Goal: Task Accomplishment & Management: Manage account settings

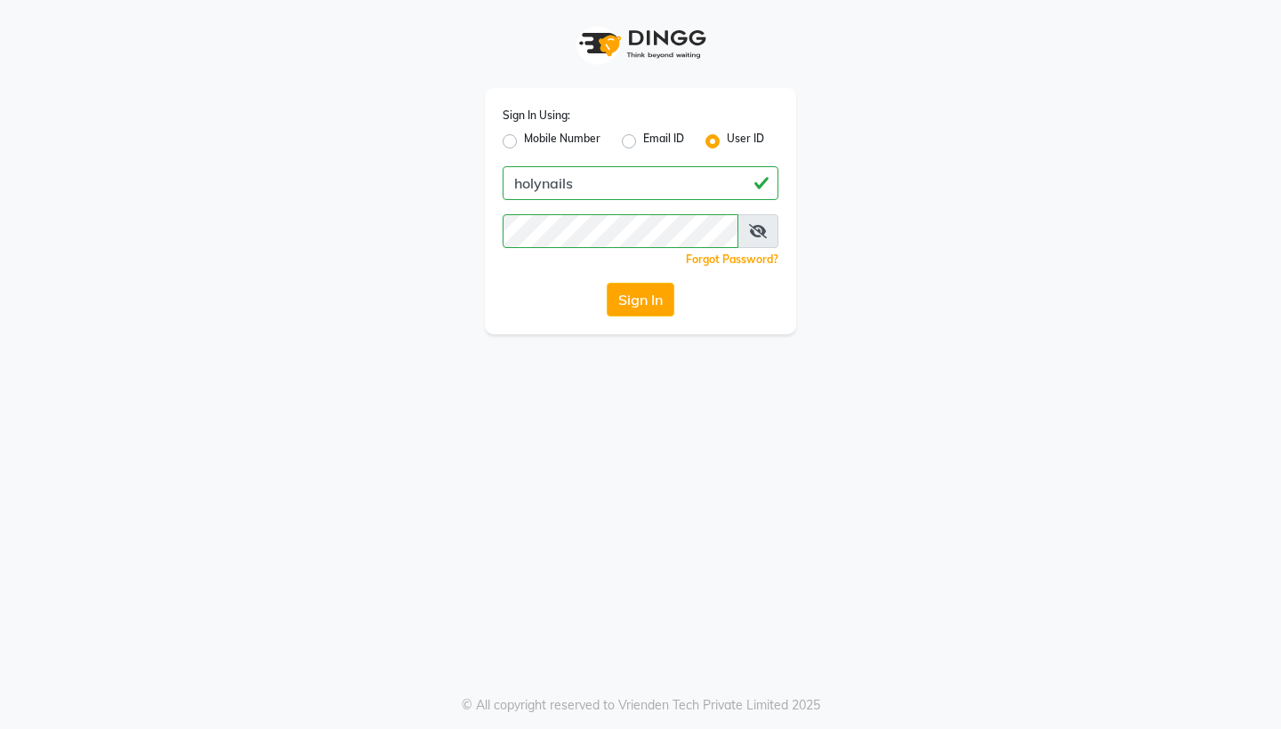
click at [645, 306] on button "Sign In" at bounding box center [641, 300] width 68 height 34
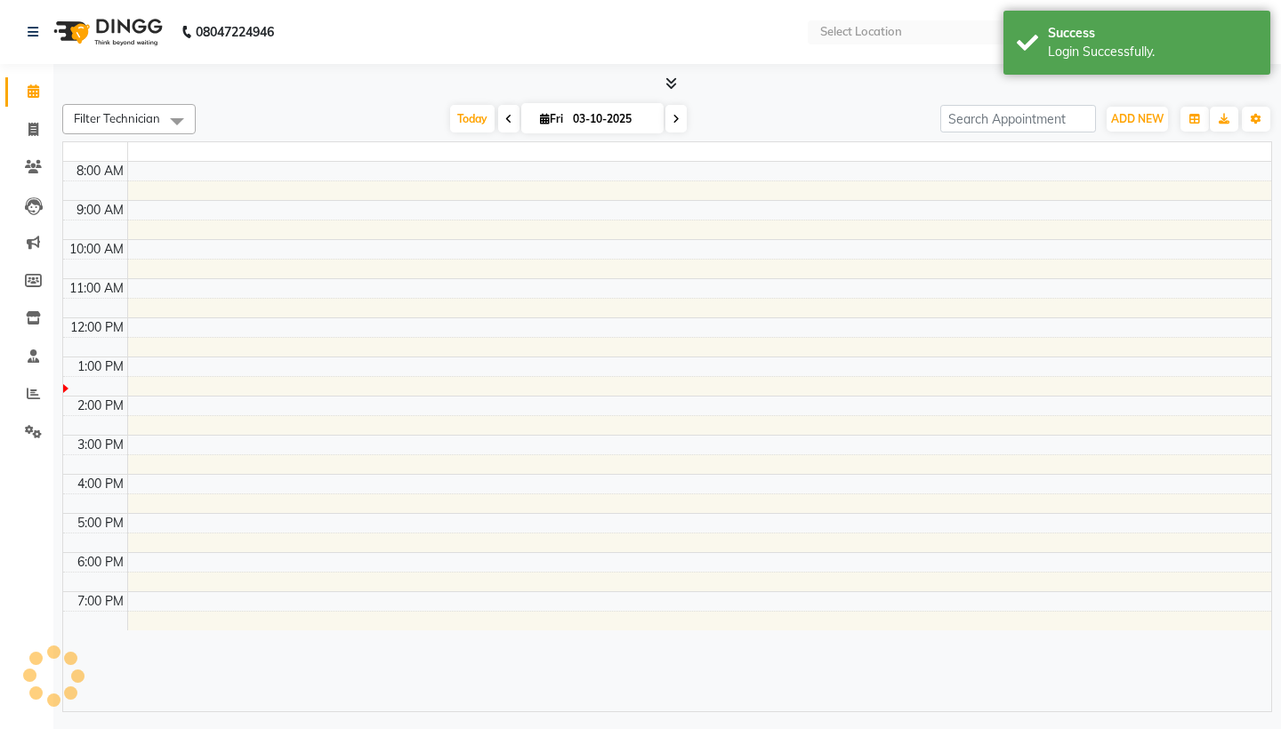
select select "en"
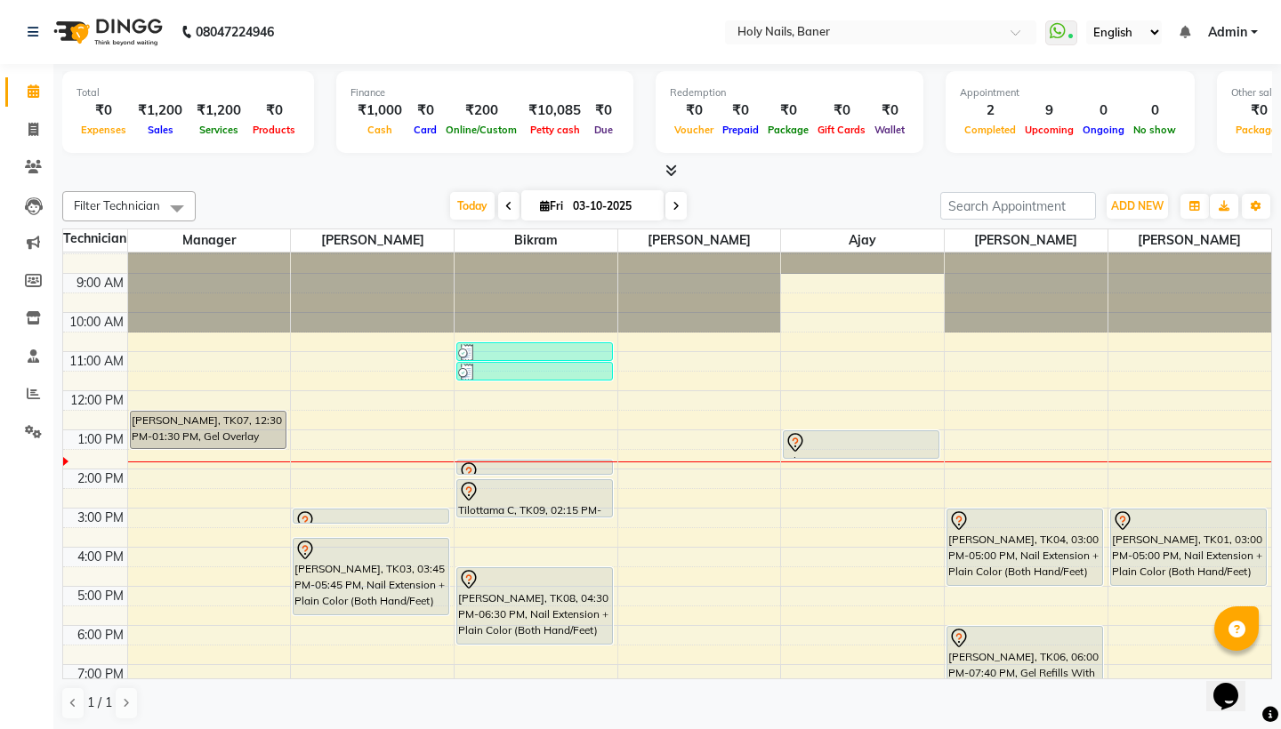
scroll to position [59, 0]
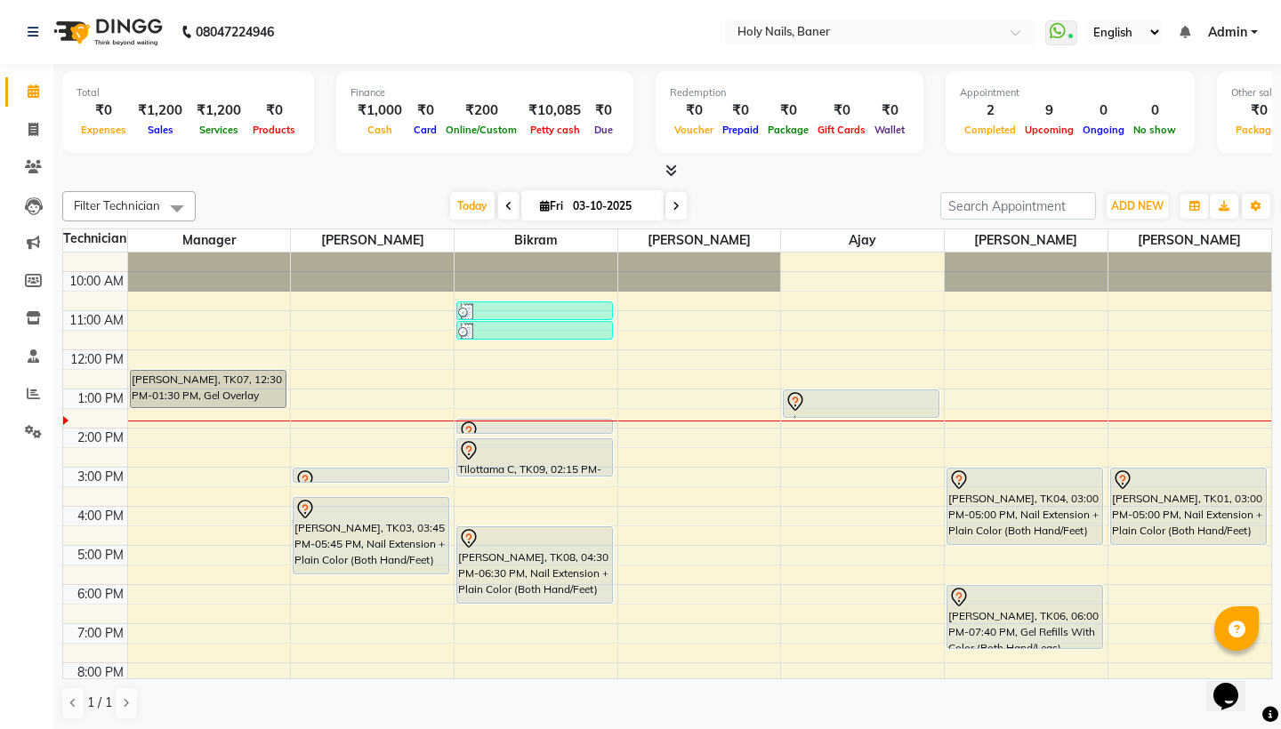
click at [666, 204] on span at bounding box center [675, 206] width 21 height 28
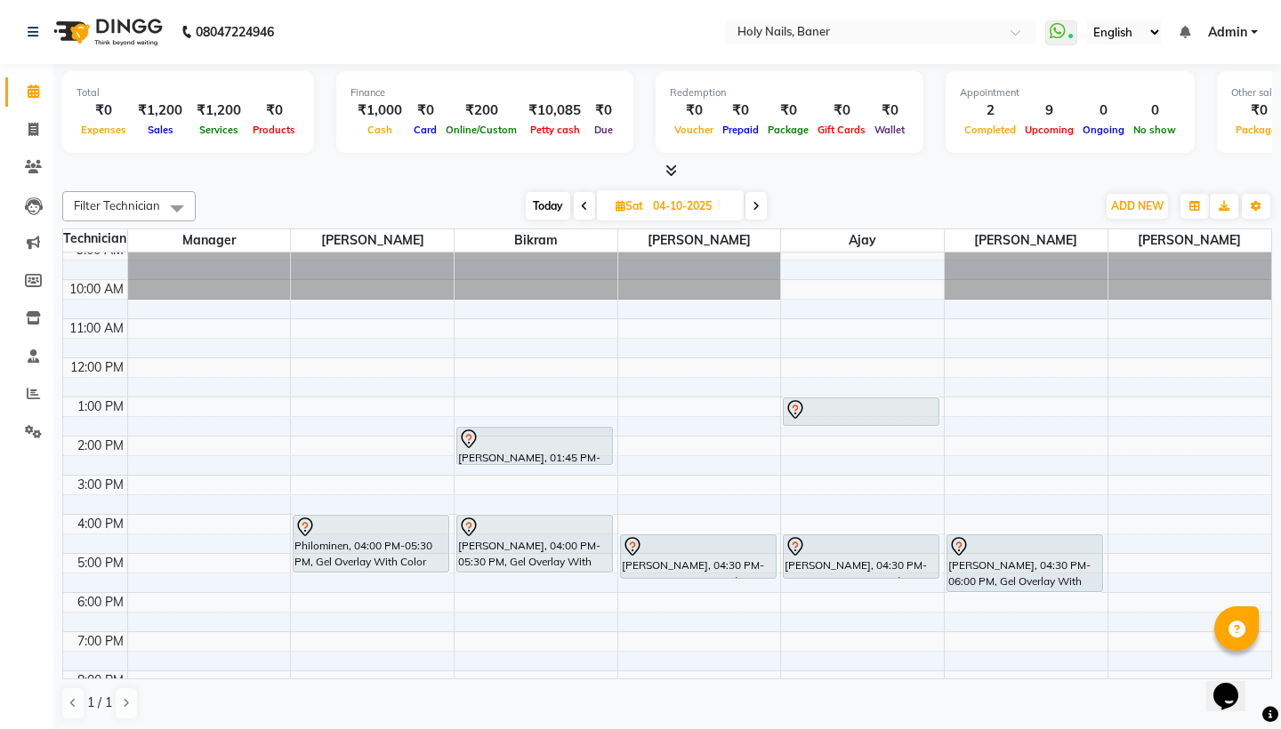
scroll to position [52, 0]
click at [581, 209] on icon at bounding box center [584, 206] width 7 height 11
type input "03-10-2025"
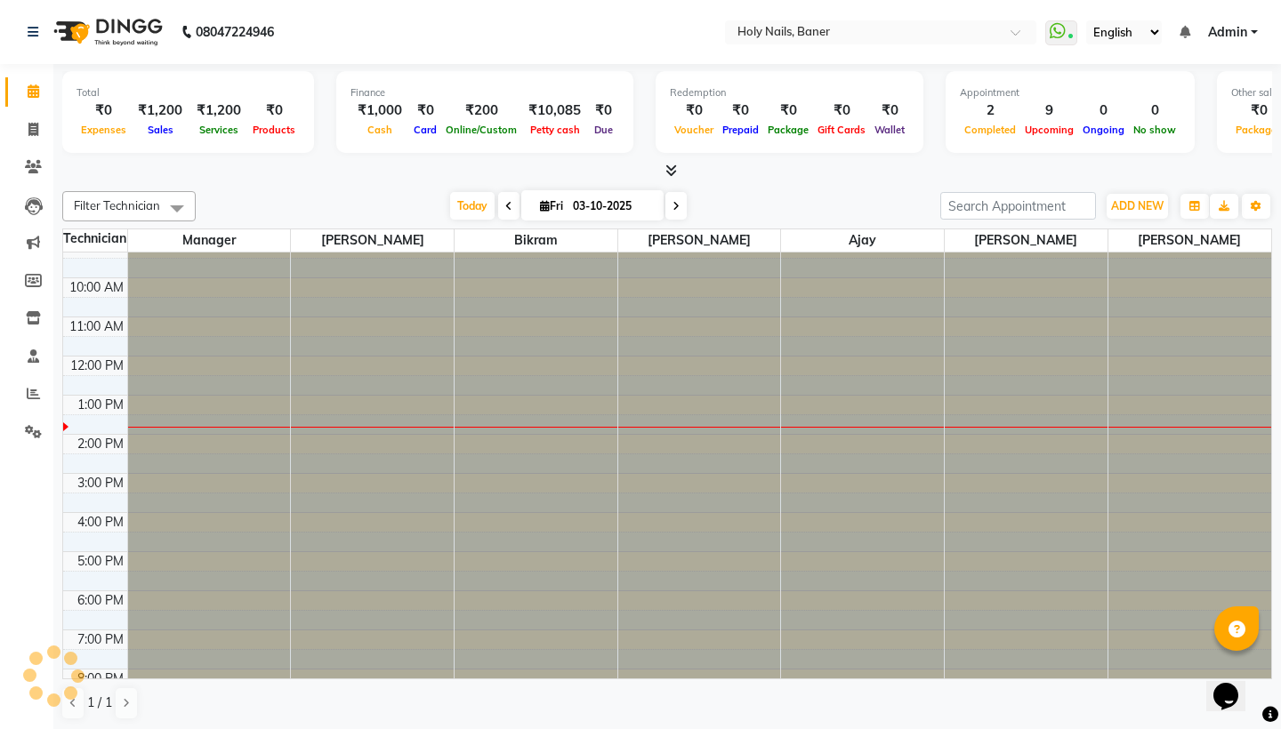
scroll to position [121, 0]
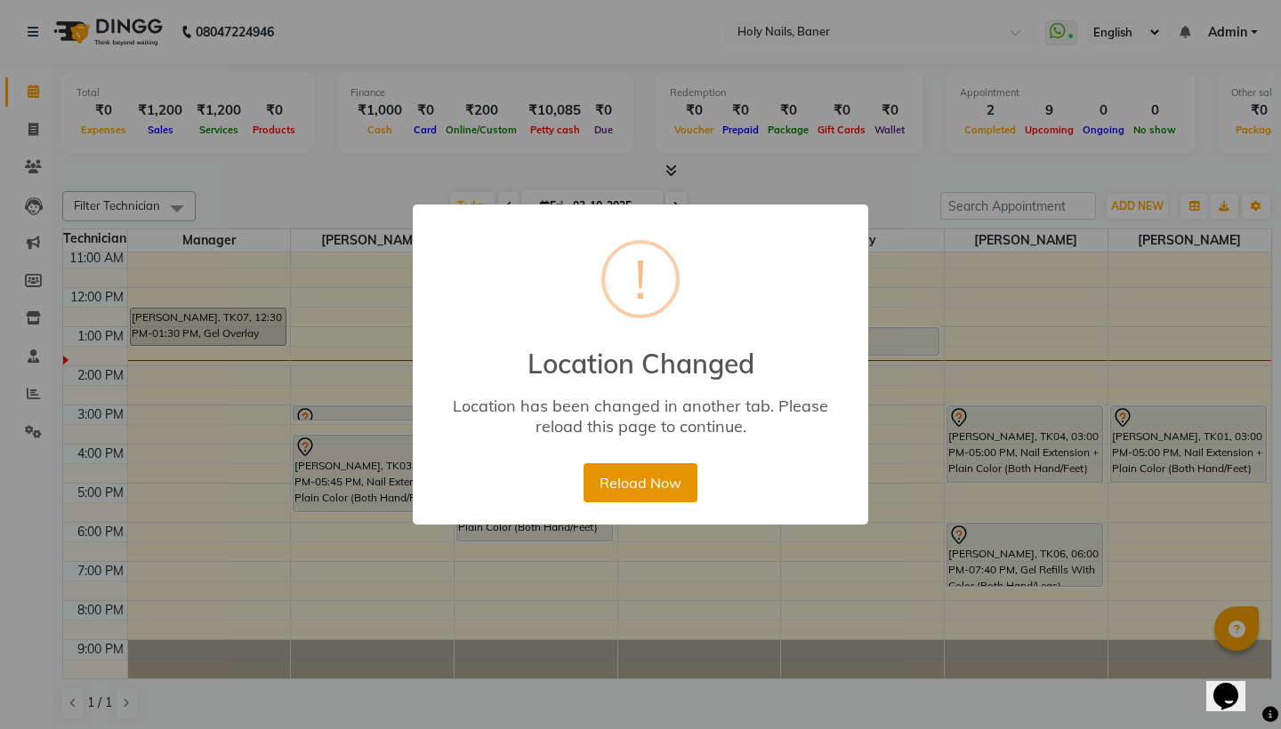
click at [664, 480] on button "Reload Now" at bounding box center [639, 482] width 113 height 39
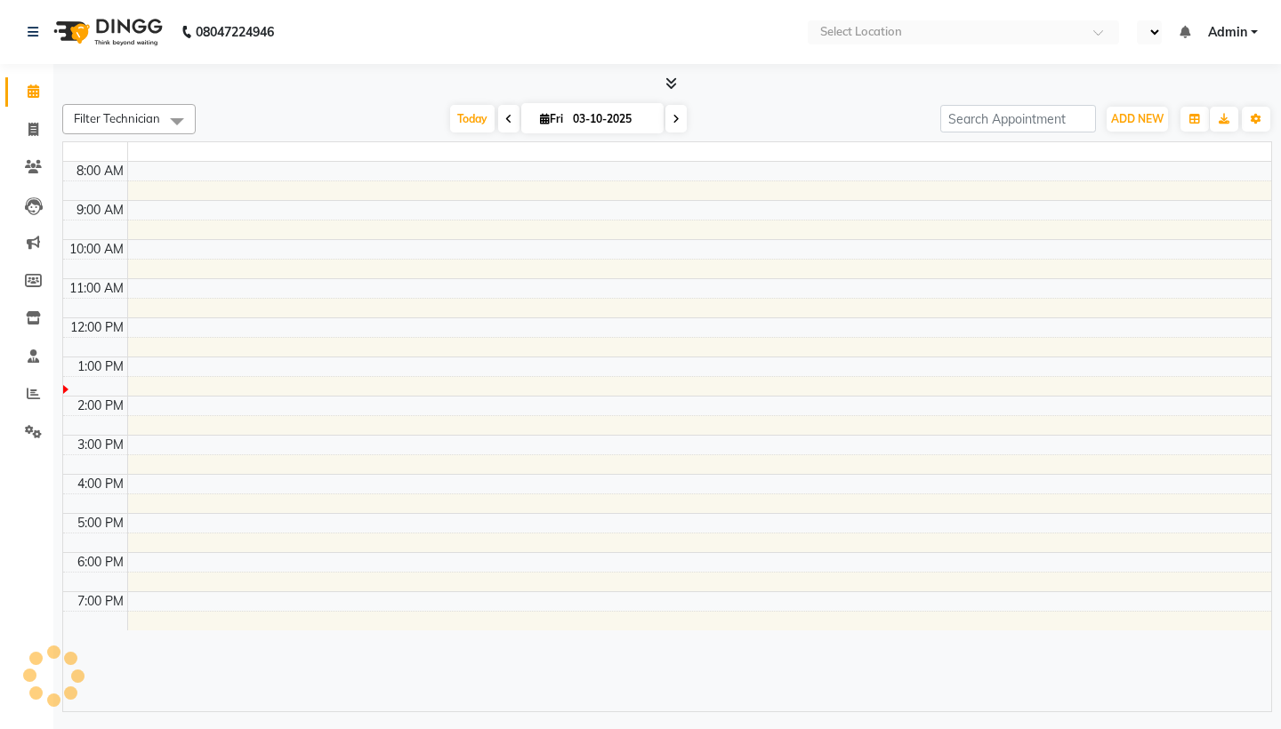
select select "en"
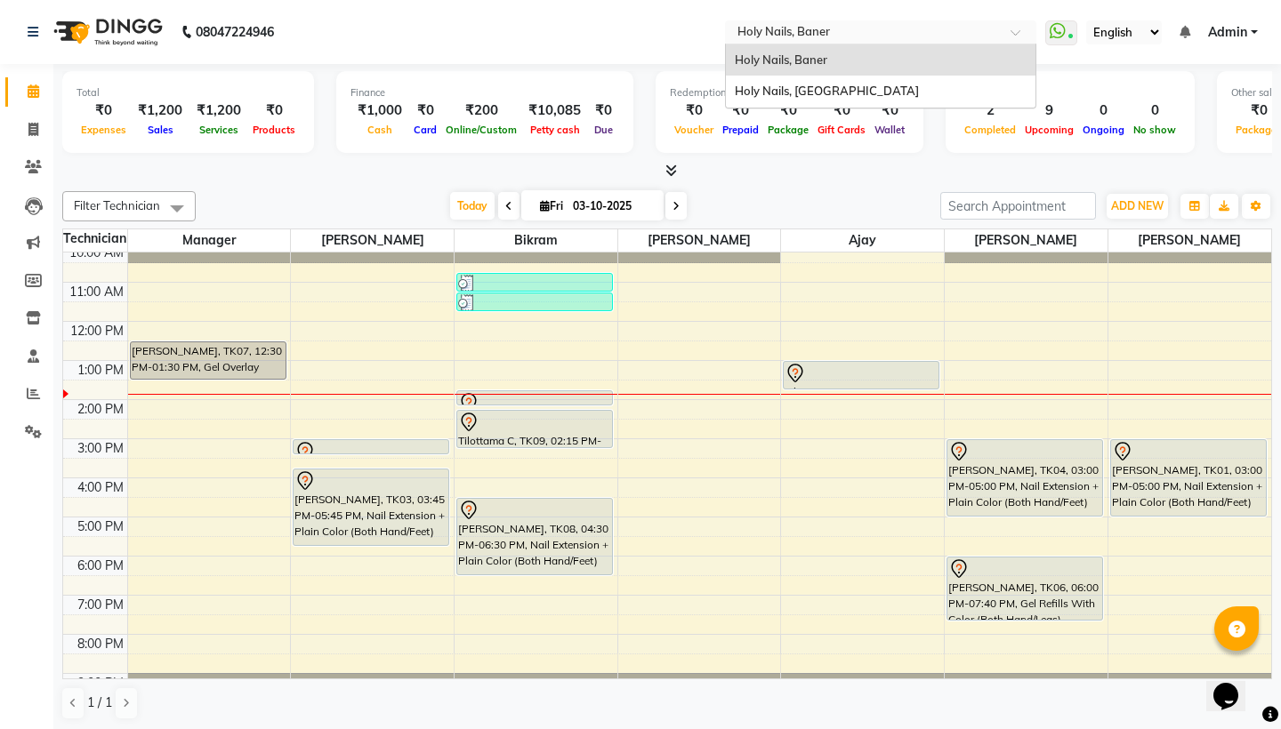
click at [734, 38] on input "text" at bounding box center [863, 34] width 258 height 18
click at [735, 93] on span "Holy Nails, Koregaon Park" at bounding box center [827, 91] width 184 height 14
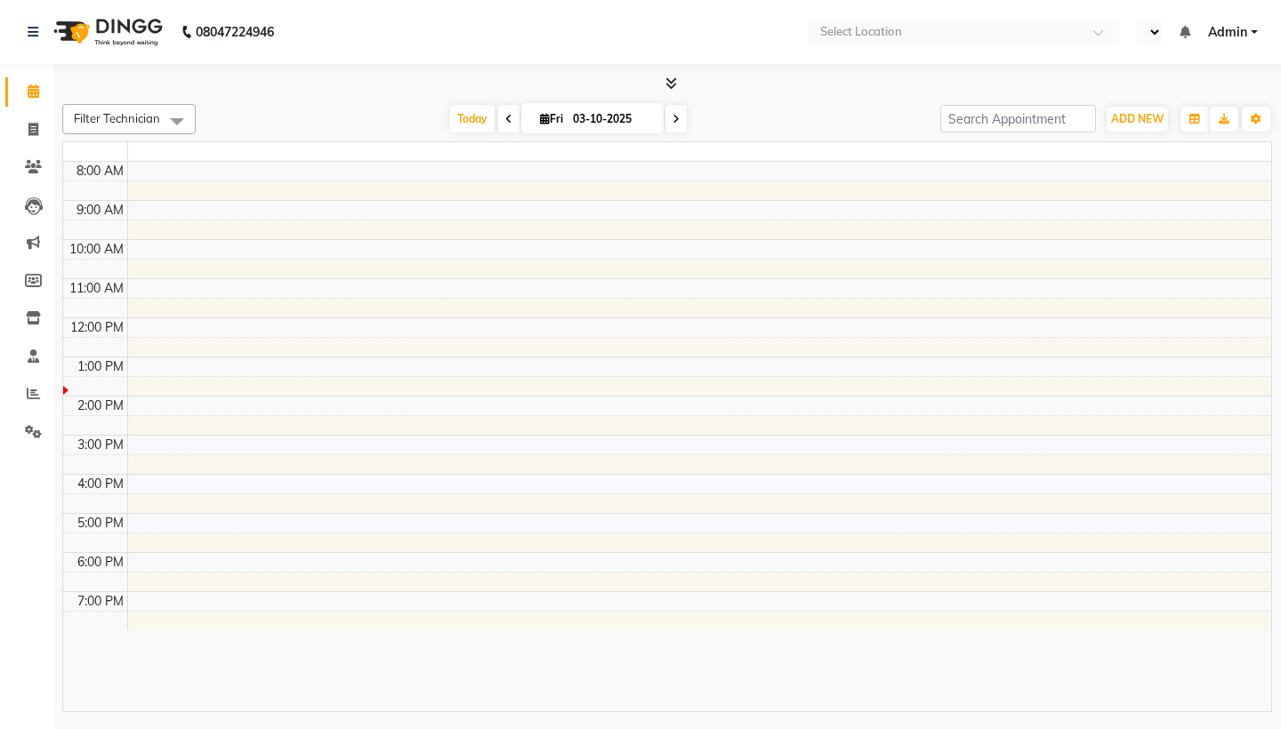
select select "en"
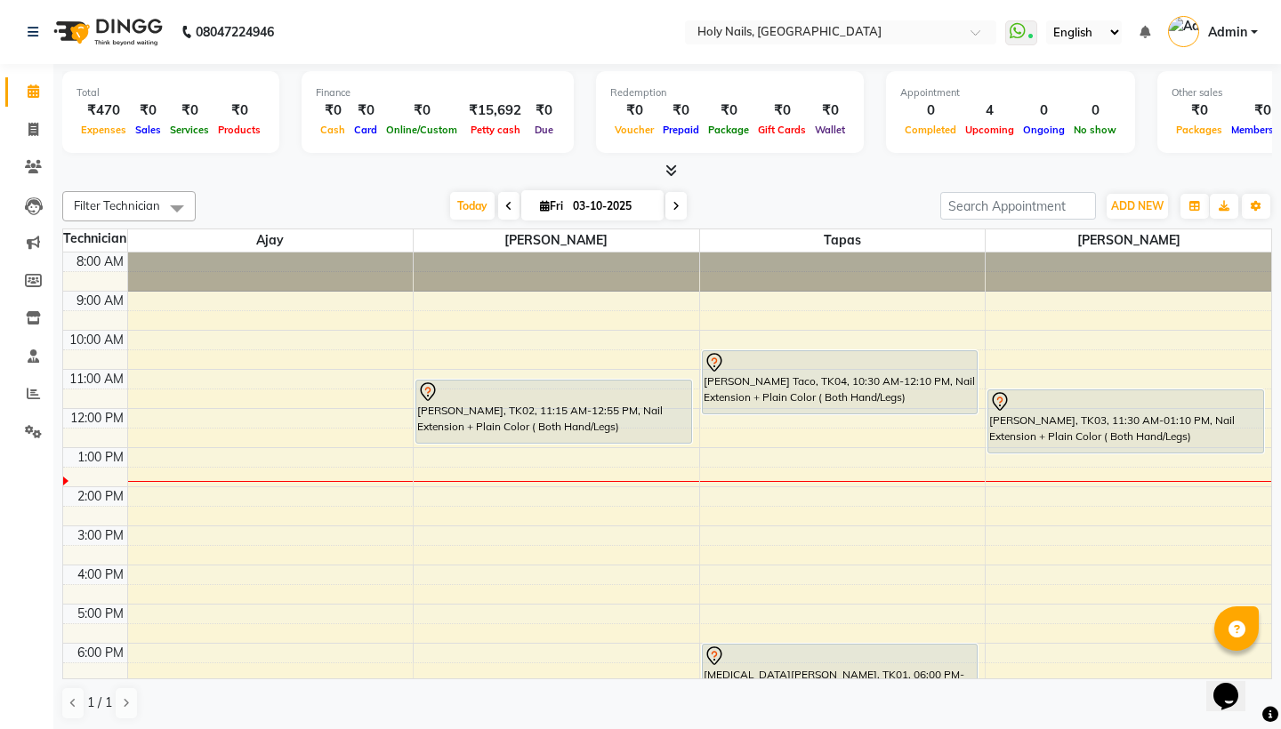
scroll to position [0, 1]
click at [37, 169] on icon at bounding box center [33, 166] width 17 height 13
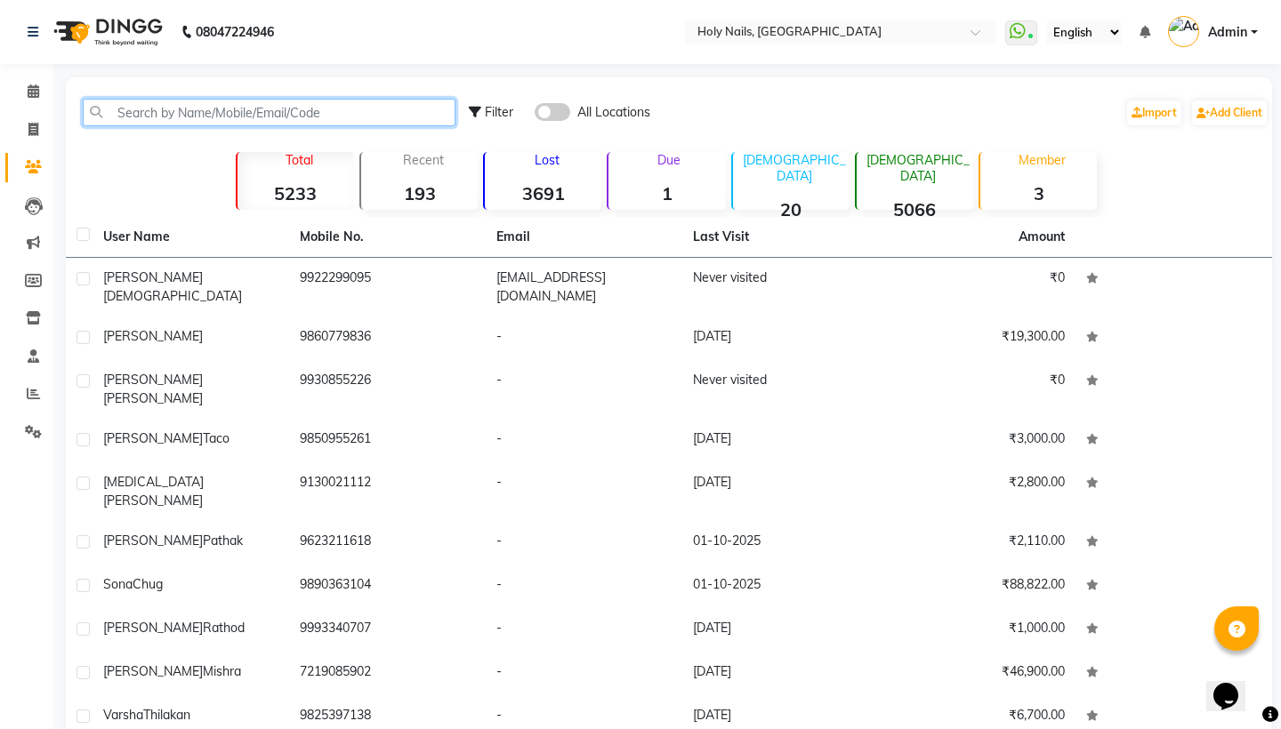
click at [250, 124] on input "text" at bounding box center [269, 113] width 373 height 28
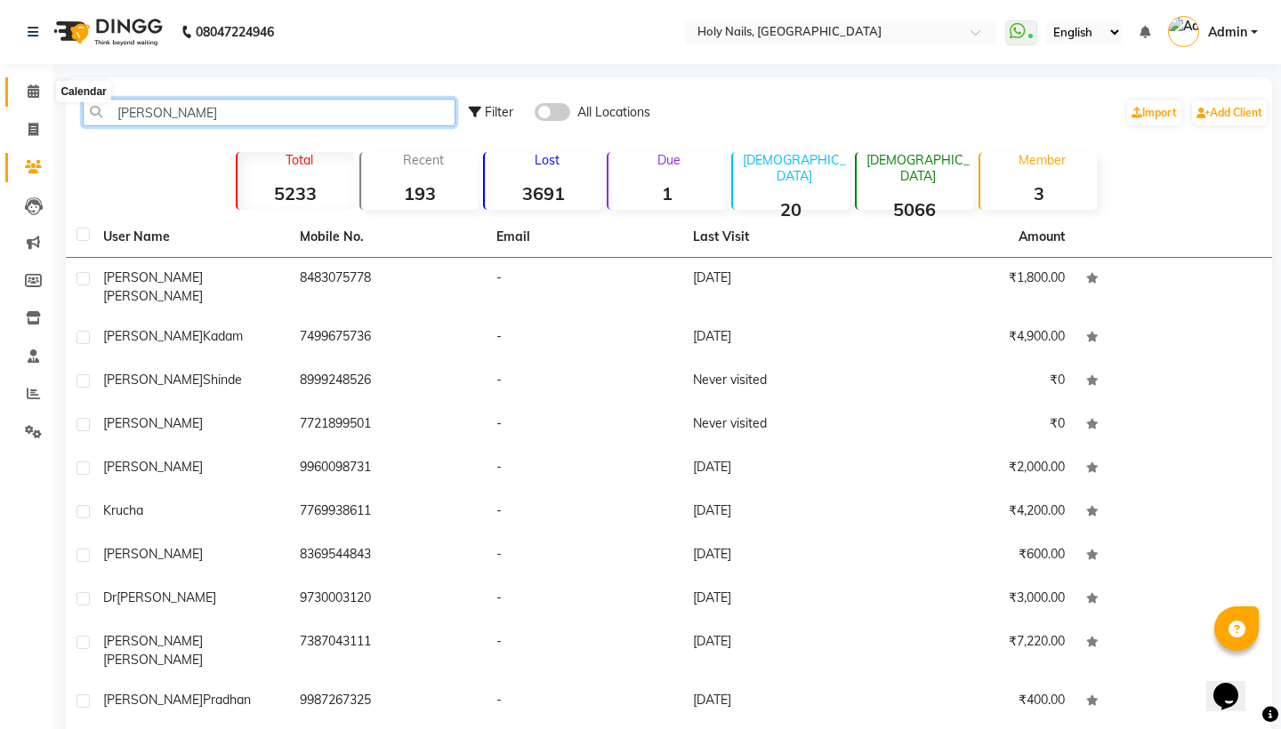
type input "rucha"
click at [32, 91] on icon at bounding box center [34, 90] width 12 height 13
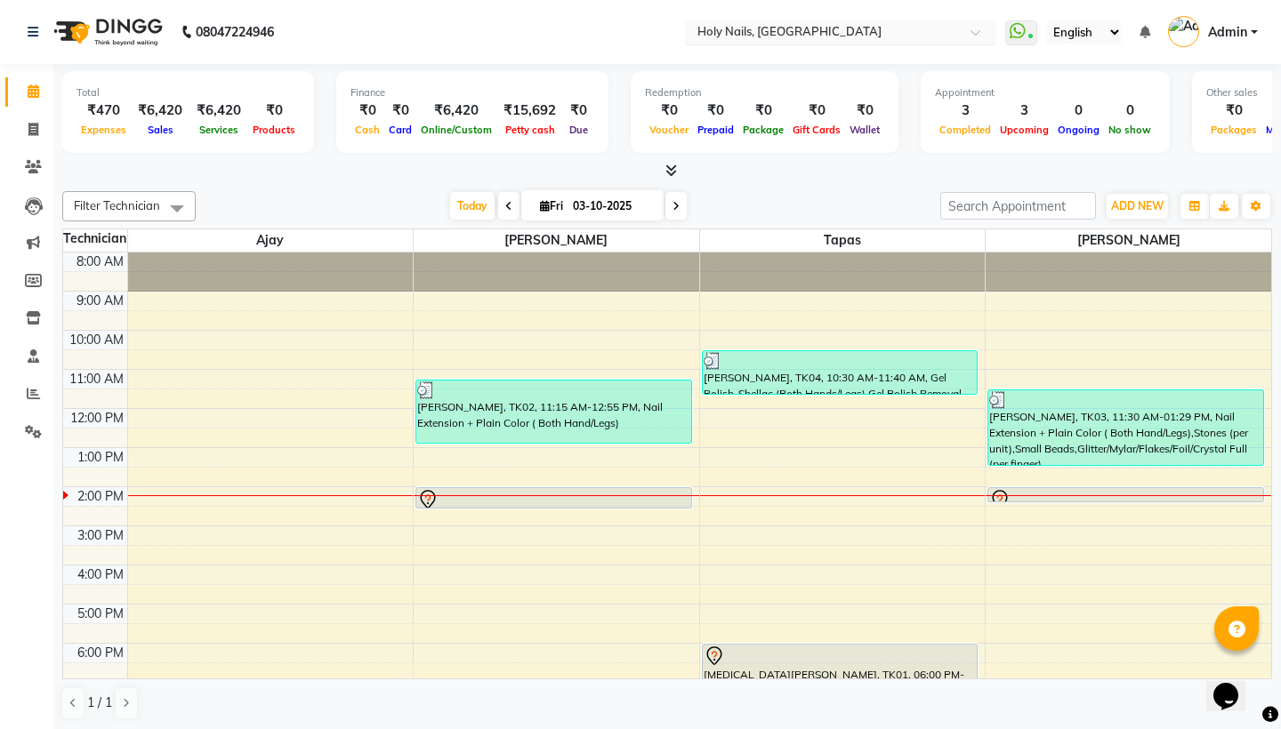
click at [694, 29] on input "text" at bounding box center [823, 34] width 258 height 18
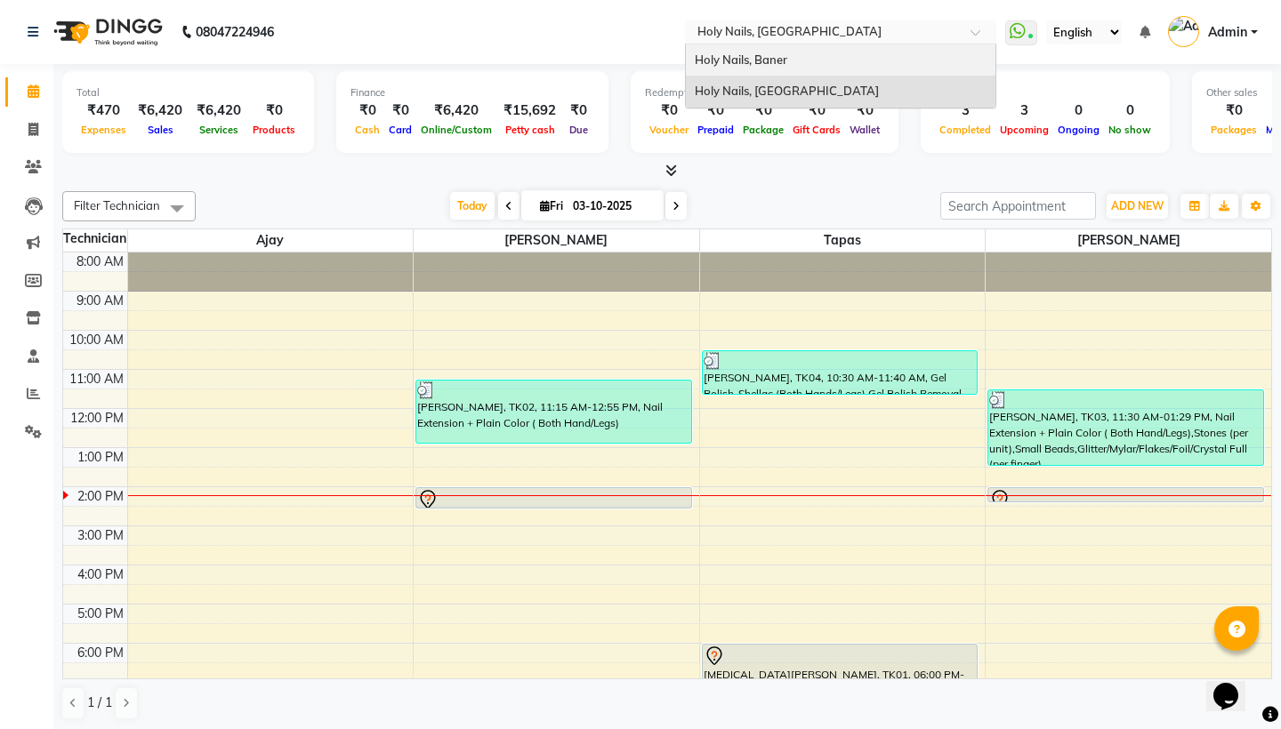
click at [695, 59] on span "Holy Nails, Baner" at bounding box center [741, 59] width 92 height 14
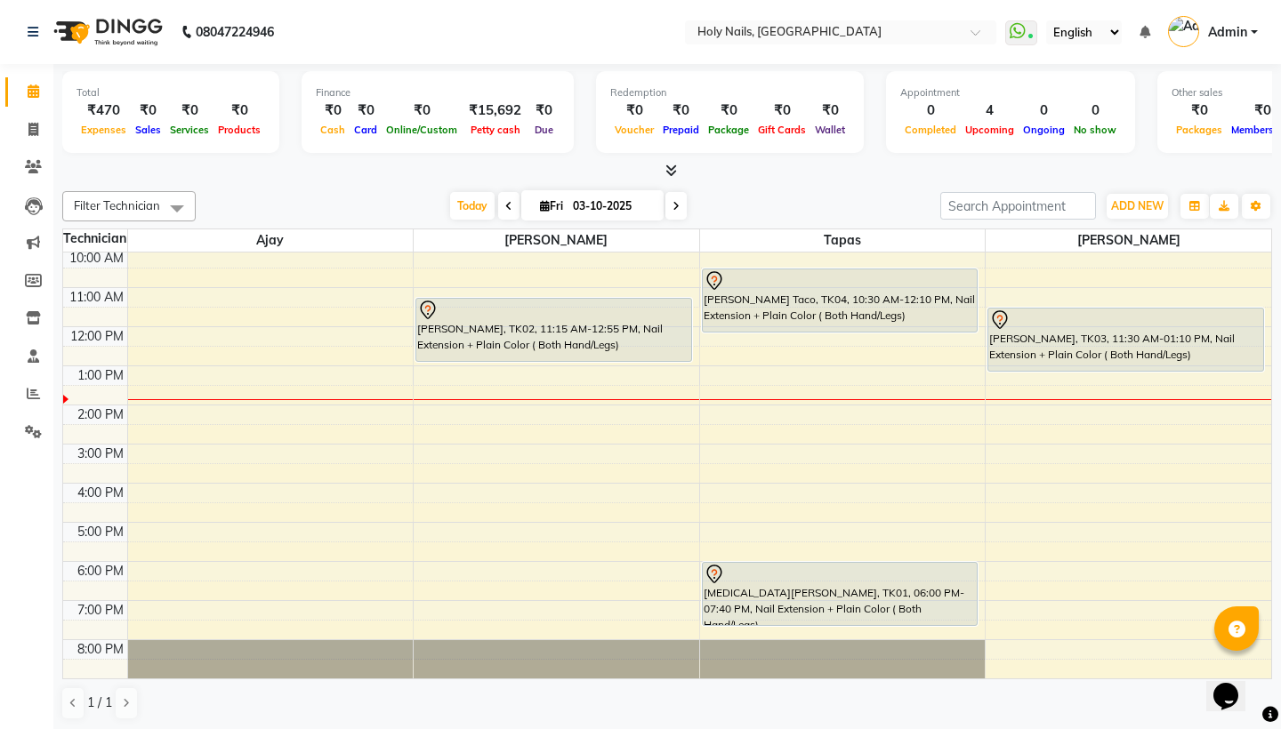
scroll to position [82, 0]
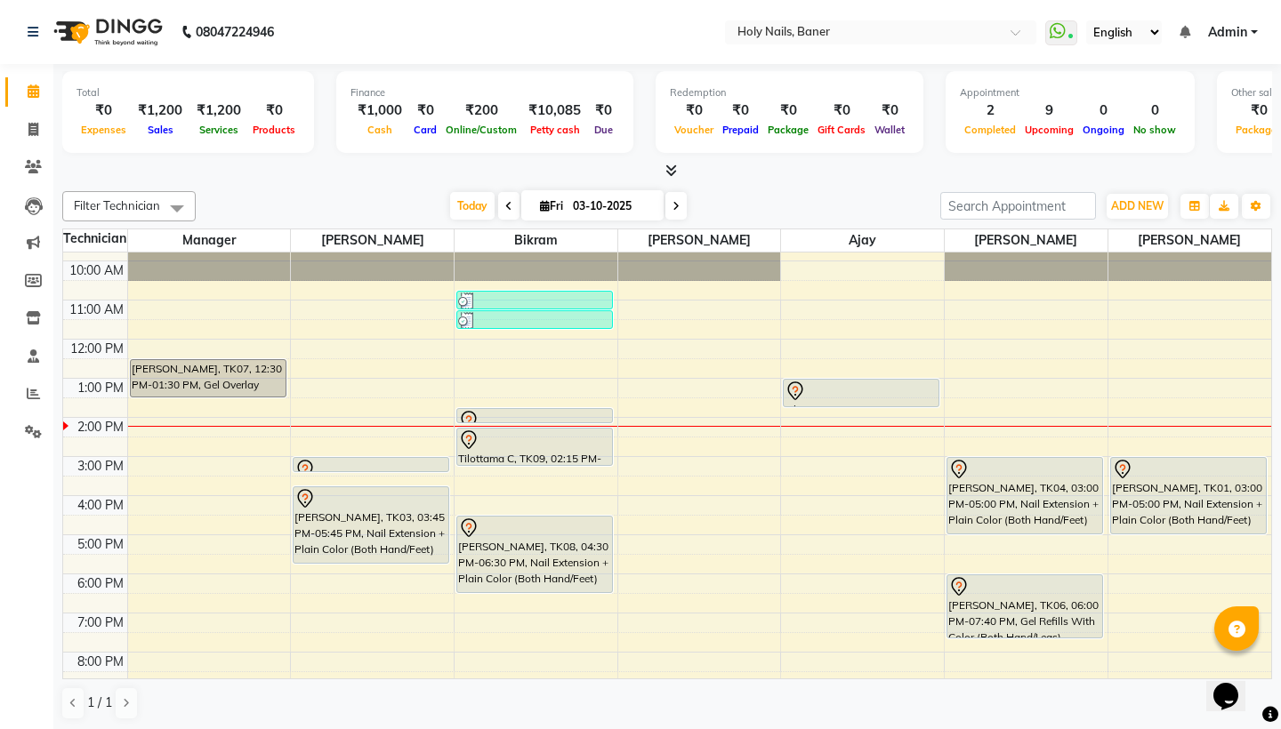
scroll to position [116, 0]
